Goal: Information Seeking & Learning: Understand process/instructions

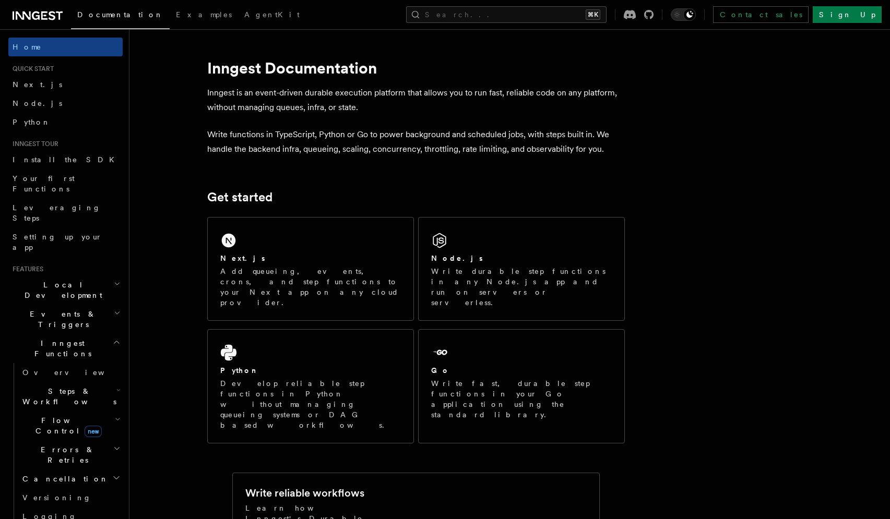
click at [64, 338] on span "Inngest Functions" at bounding box center [60, 348] width 104 height 21
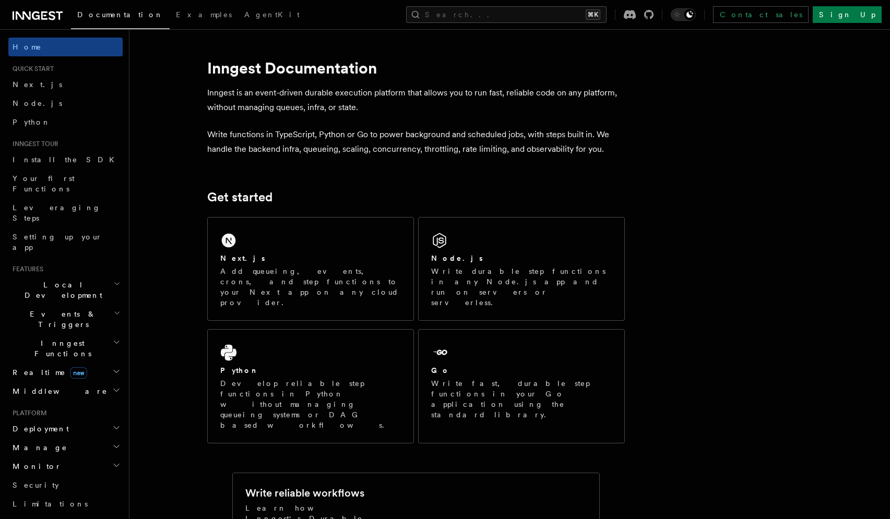
click at [78, 305] on h2 "Events & Triggers" at bounding box center [65, 319] width 114 height 29
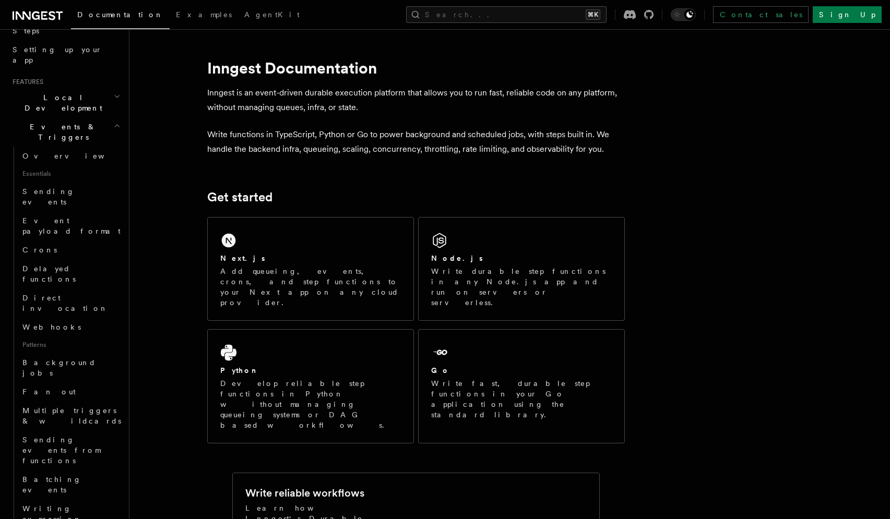
scroll to position [155, 0]
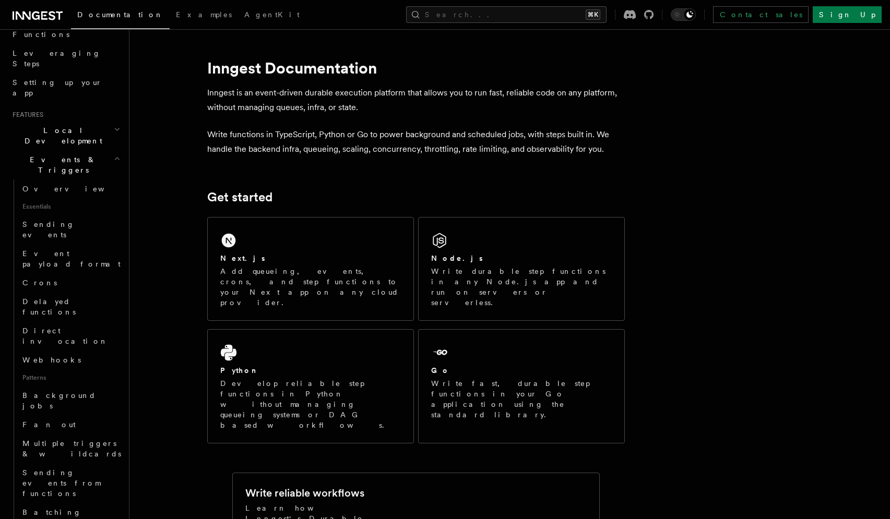
click at [114, 155] on icon "button" at bounding box center [117, 159] width 7 height 8
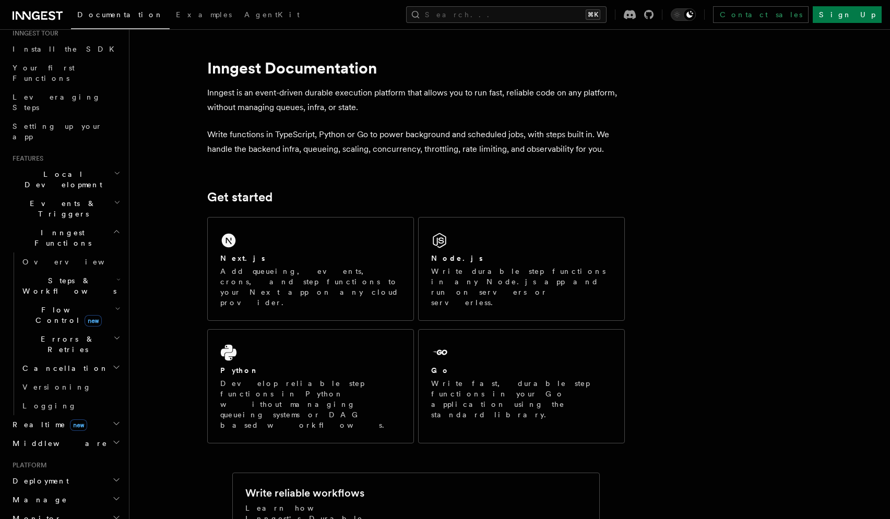
scroll to position [153, 0]
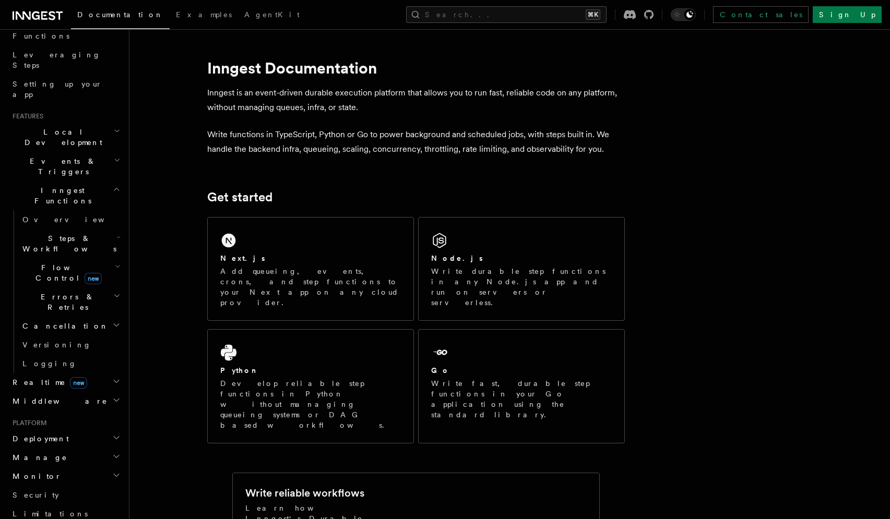
click at [55, 430] on h2 "Deployment" at bounding box center [65, 439] width 114 height 19
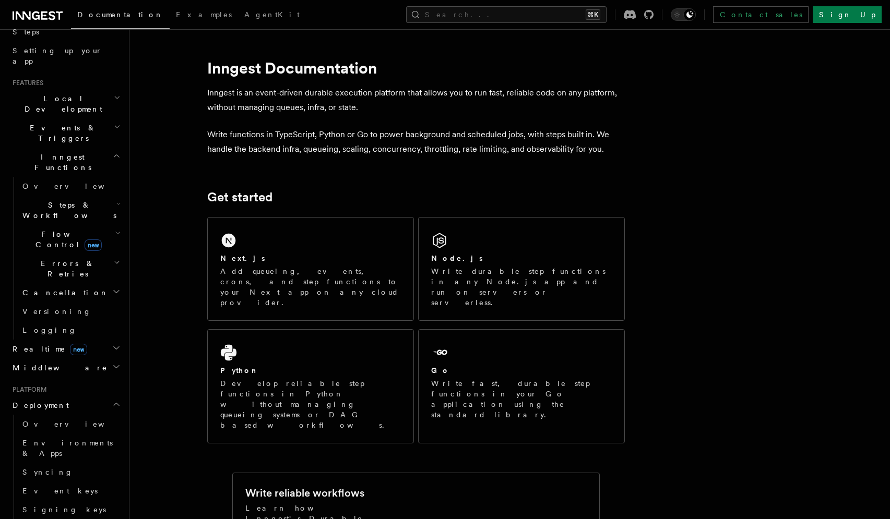
scroll to position [223, 0]
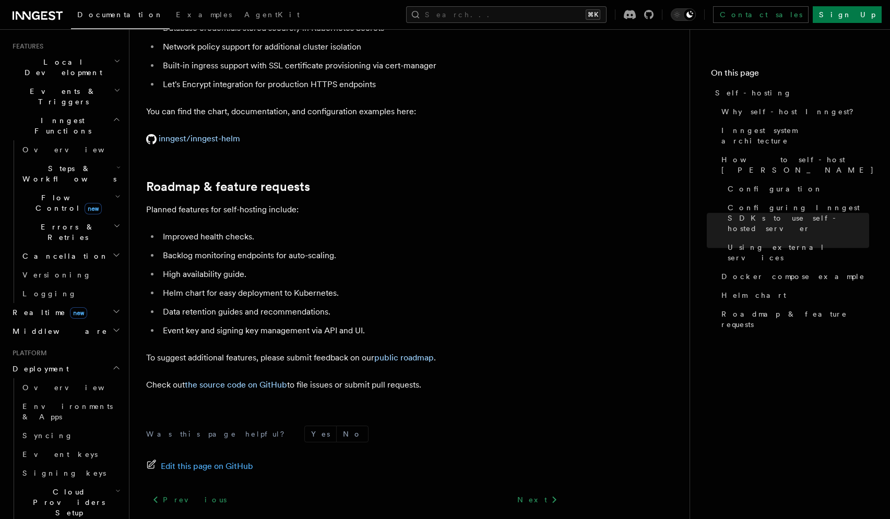
scroll to position [3972, 0]
